Goal: Find specific page/section: Find specific page/section

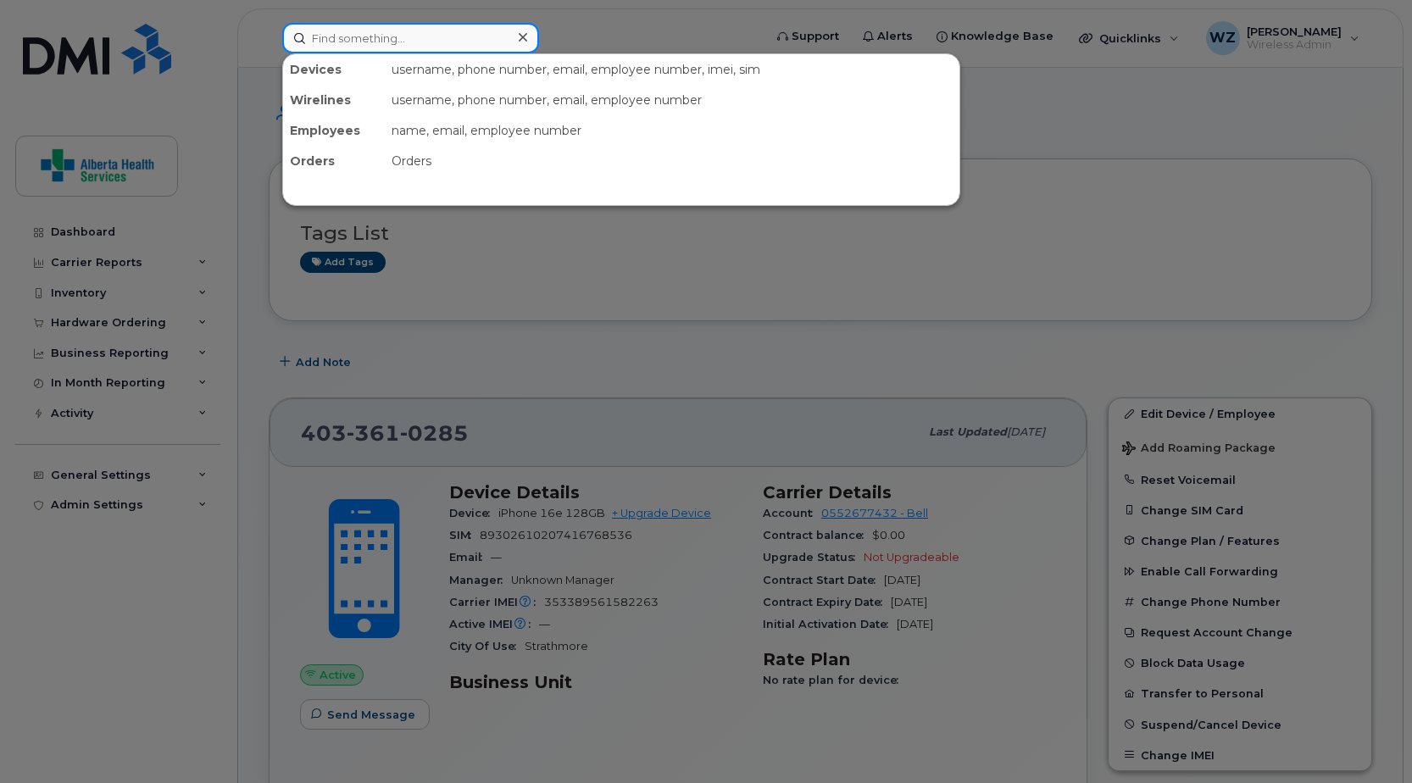
paste input "[PHONE_NUMBER]"
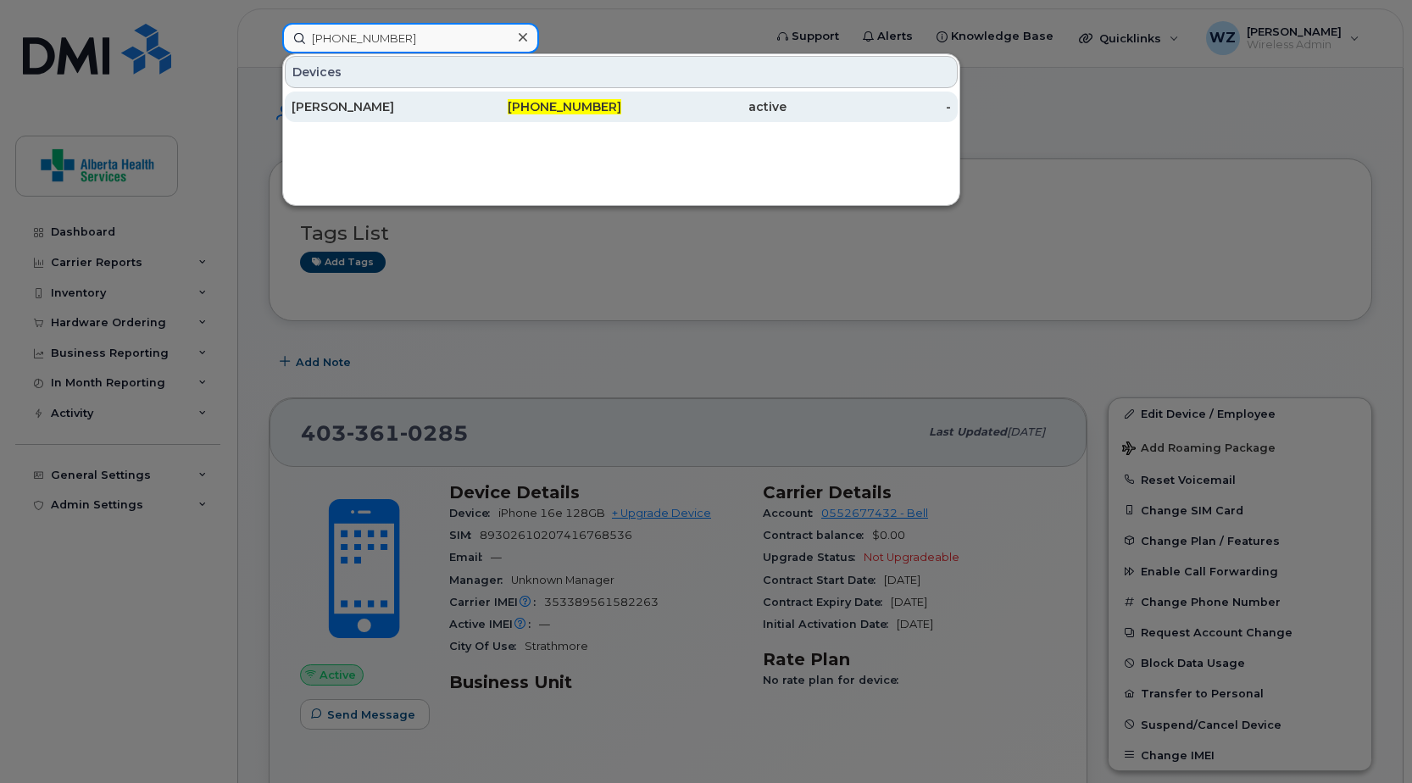
type input "[PHONE_NUMBER]"
click at [336, 114] on div "[PERSON_NAME]" at bounding box center [374, 106] width 165 height 17
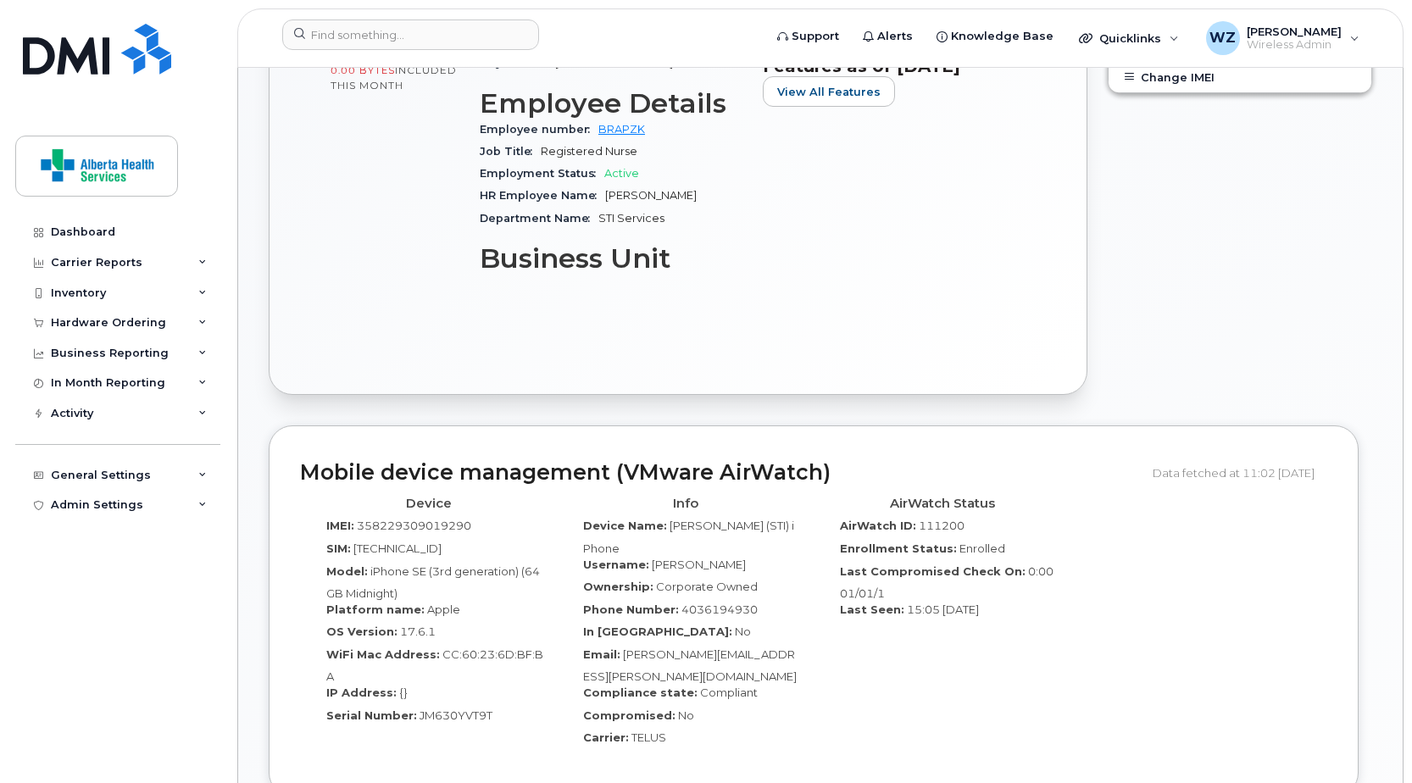
scroll to position [169, 0]
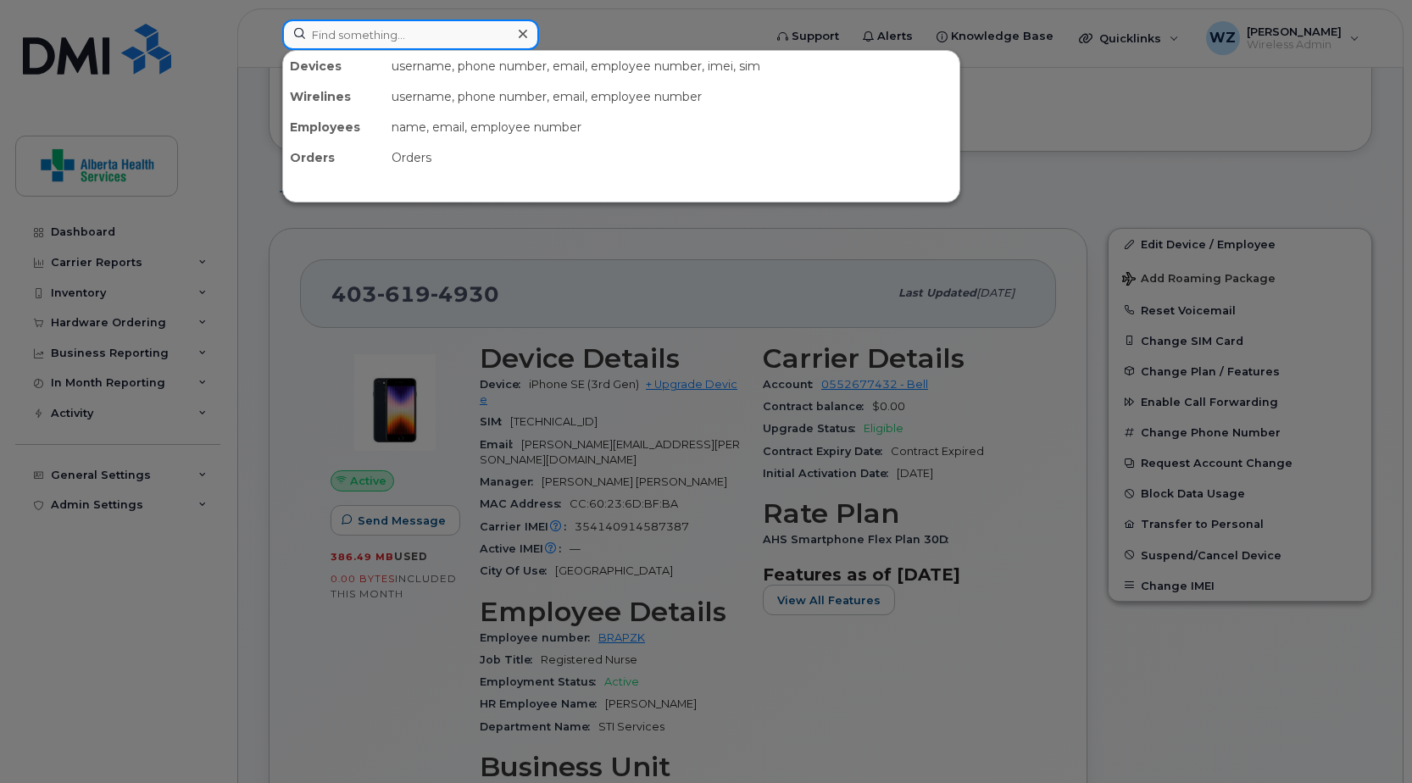
paste input "4037045411"
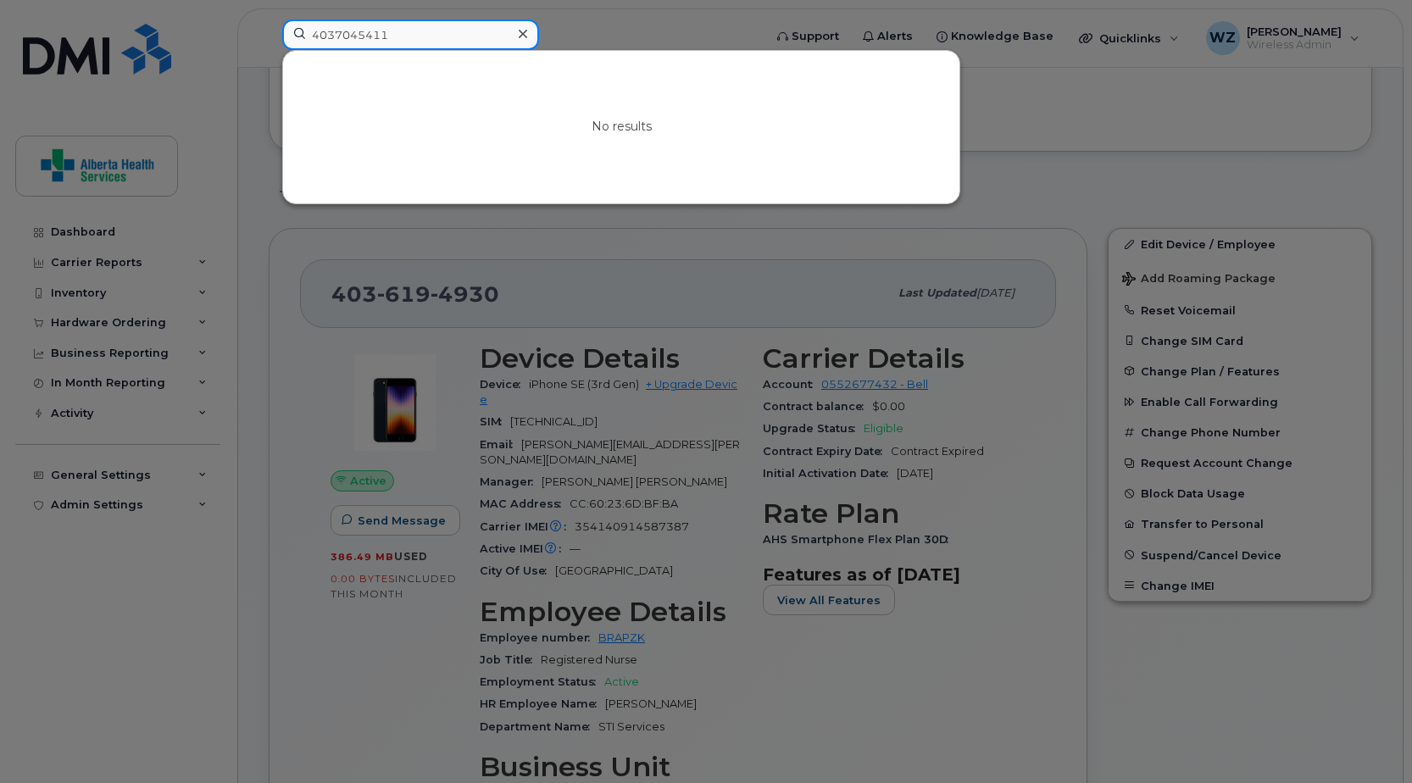
type input "4037045411"
